Goal: Task Accomplishment & Management: Manage account settings

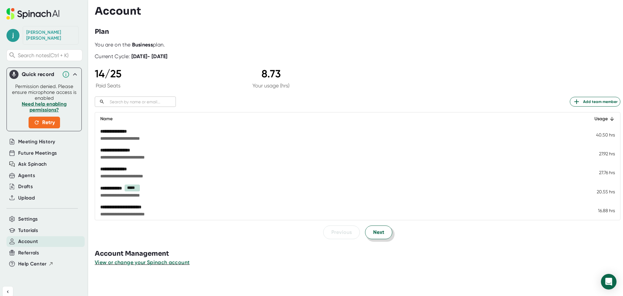
click at [376, 232] on span "Next" at bounding box center [378, 232] width 11 height 8
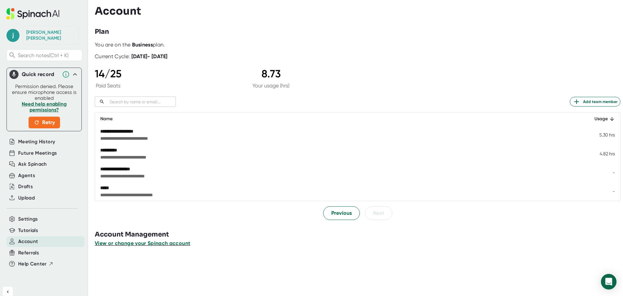
click at [117, 243] on span "View or change your Spinach account" at bounding box center [142, 243] width 95 height 6
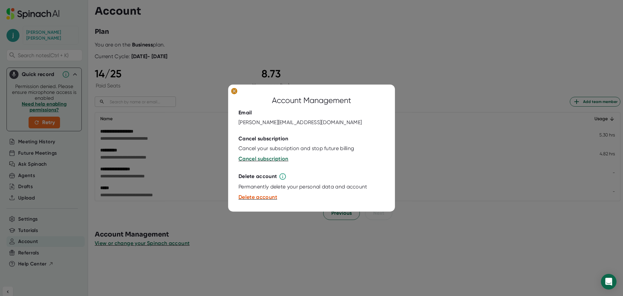
click at [234, 90] on ellipse at bounding box center [234, 91] width 6 height 6
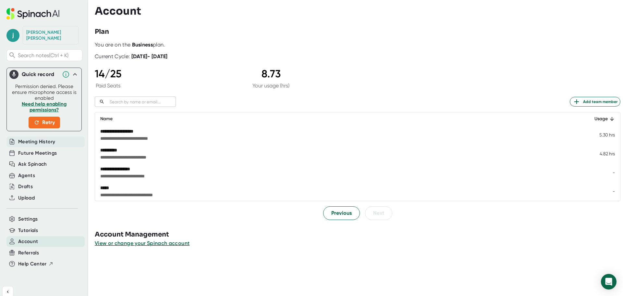
click at [31, 138] on span "Meeting History" at bounding box center [36, 141] width 37 height 7
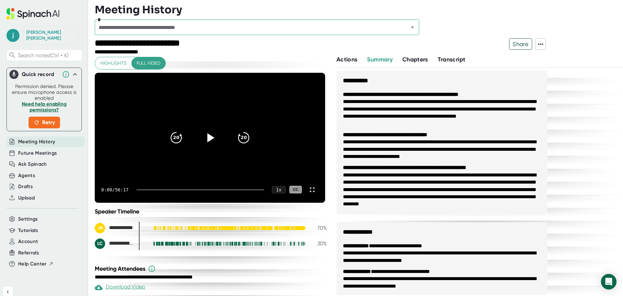
click at [349, 57] on span "Actions" at bounding box center [347, 59] width 21 height 7
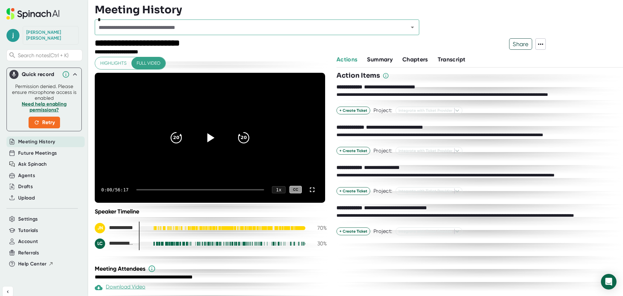
click at [541, 43] on icon at bounding box center [540, 43] width 5 height 1
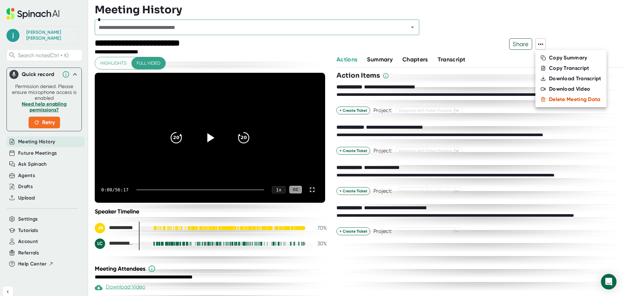
click at [469, 30] on div at bounding box center [311, 148] width 623 height 296
